Goal: Information Seeking & Learning: Learn about a topic

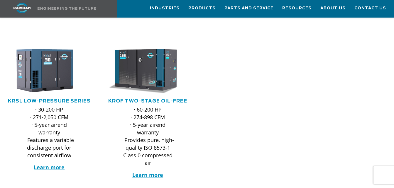
scroll to position [264, 0]
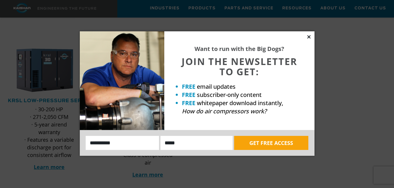
click at [309, 36] on icon at bounding box center [308, 36] width 3 height 3
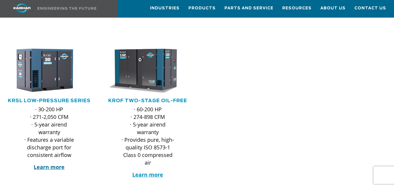
click at [51, 164] on strong "Learn more" at bounding box center [49, 167] width 31 height 7
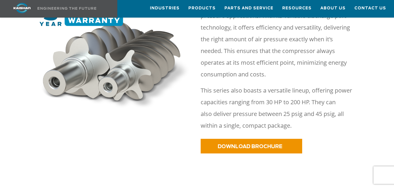
scroll to position [234, 0]
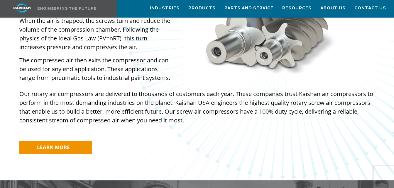
scroll to position [557, 0]
